Goal: Task Accomplishment & Management: Use online tool/utility

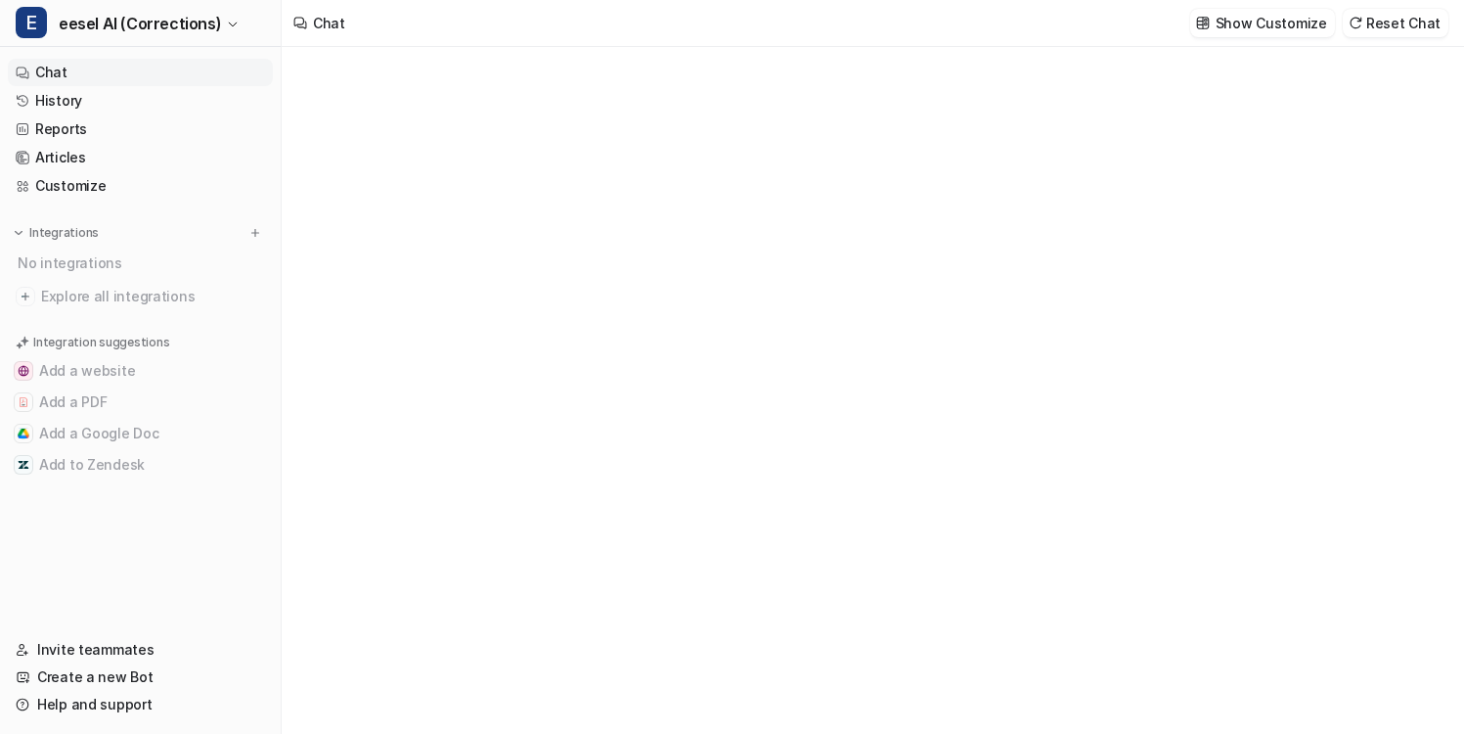
type textarea "**********"
click at [1259, 26] on p "Show Customize" at bounding box center [1272, 23] width 112 height 21
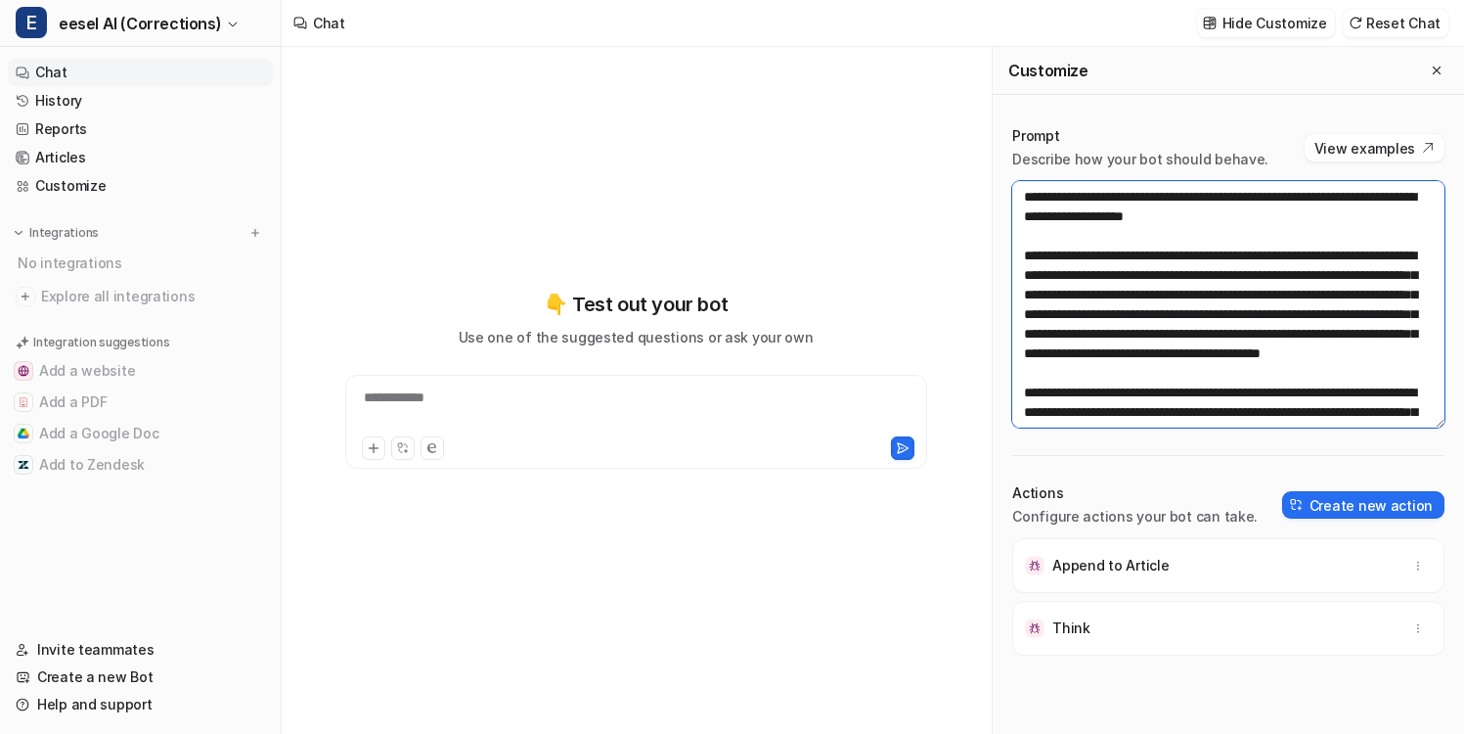
click at [1245, 254] on textarea at bounding box center [1228, 304] width 432 height 246
